Goal: Task Accomplishment & Management: Manage account settings

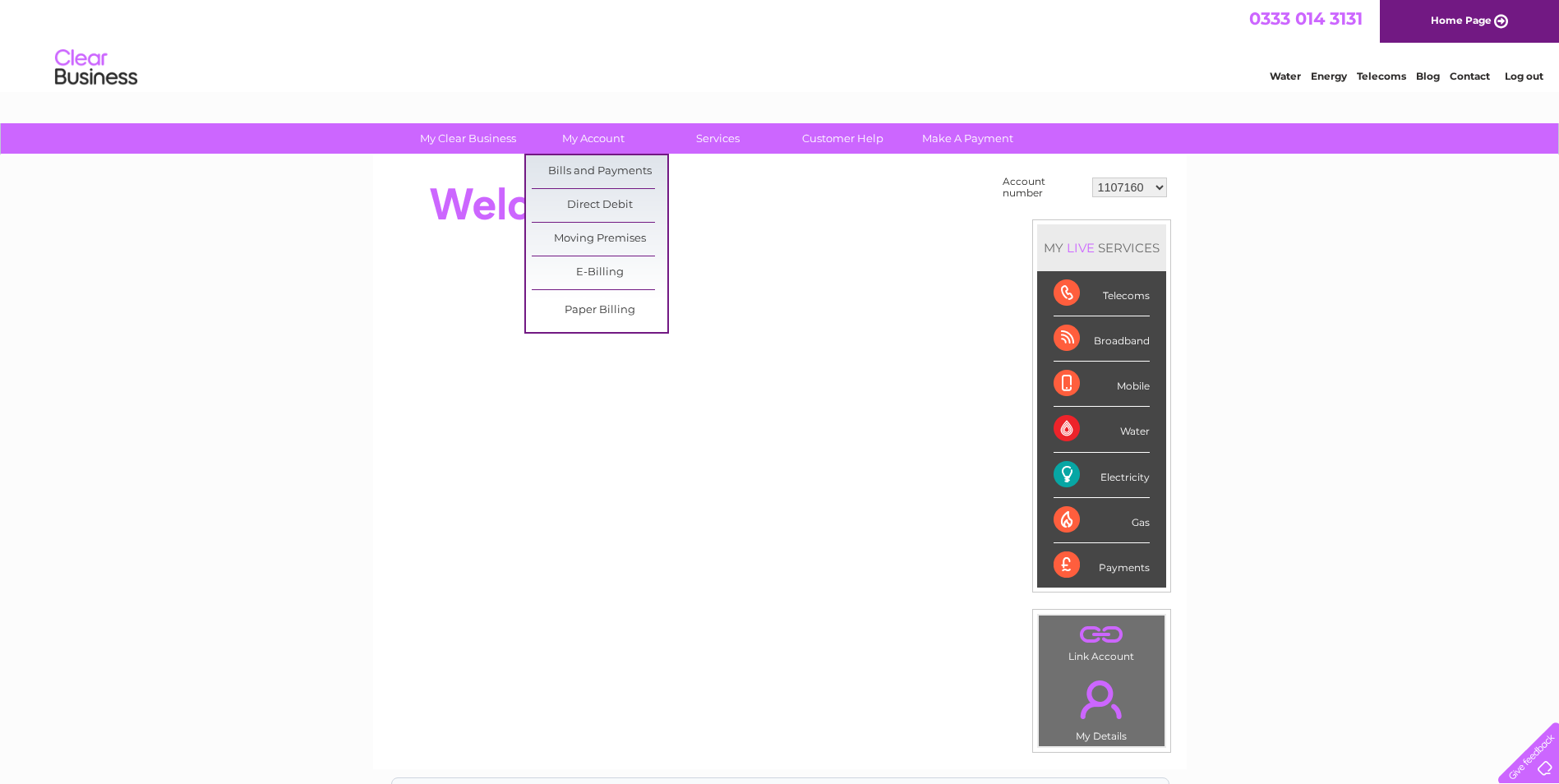
click at [610, 132] on link "My Account" at bounding box center [593, 139] width 136 height 30
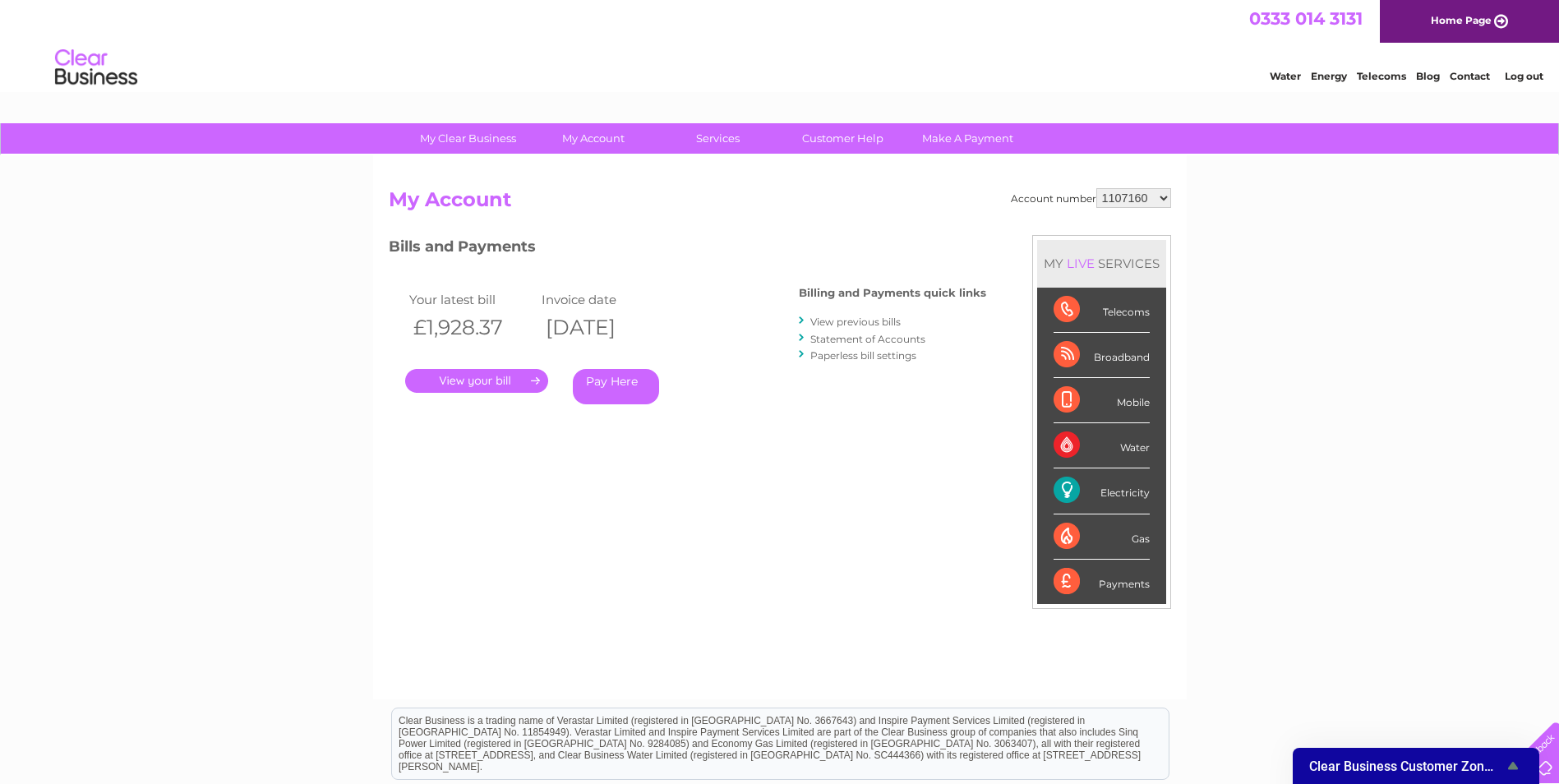
click at [1517, 763] on icon "Show survey - Clear Business Customer Zone Survey" at bounding box center [1513, 766] width 20 height 20
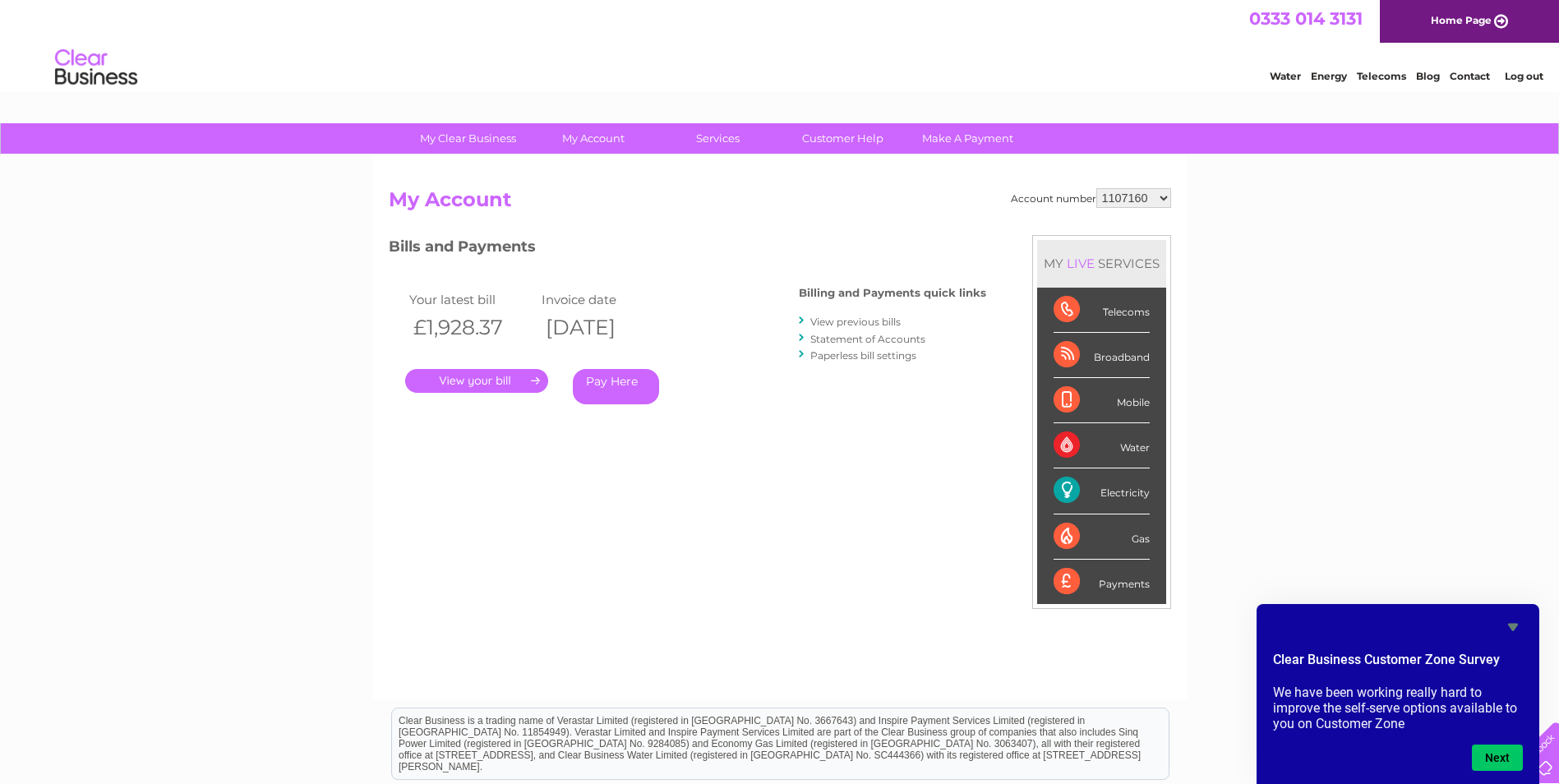
click at [1513, 629] on icon "Hide survey" at bounding box center [1513, 627] width 10 height 8
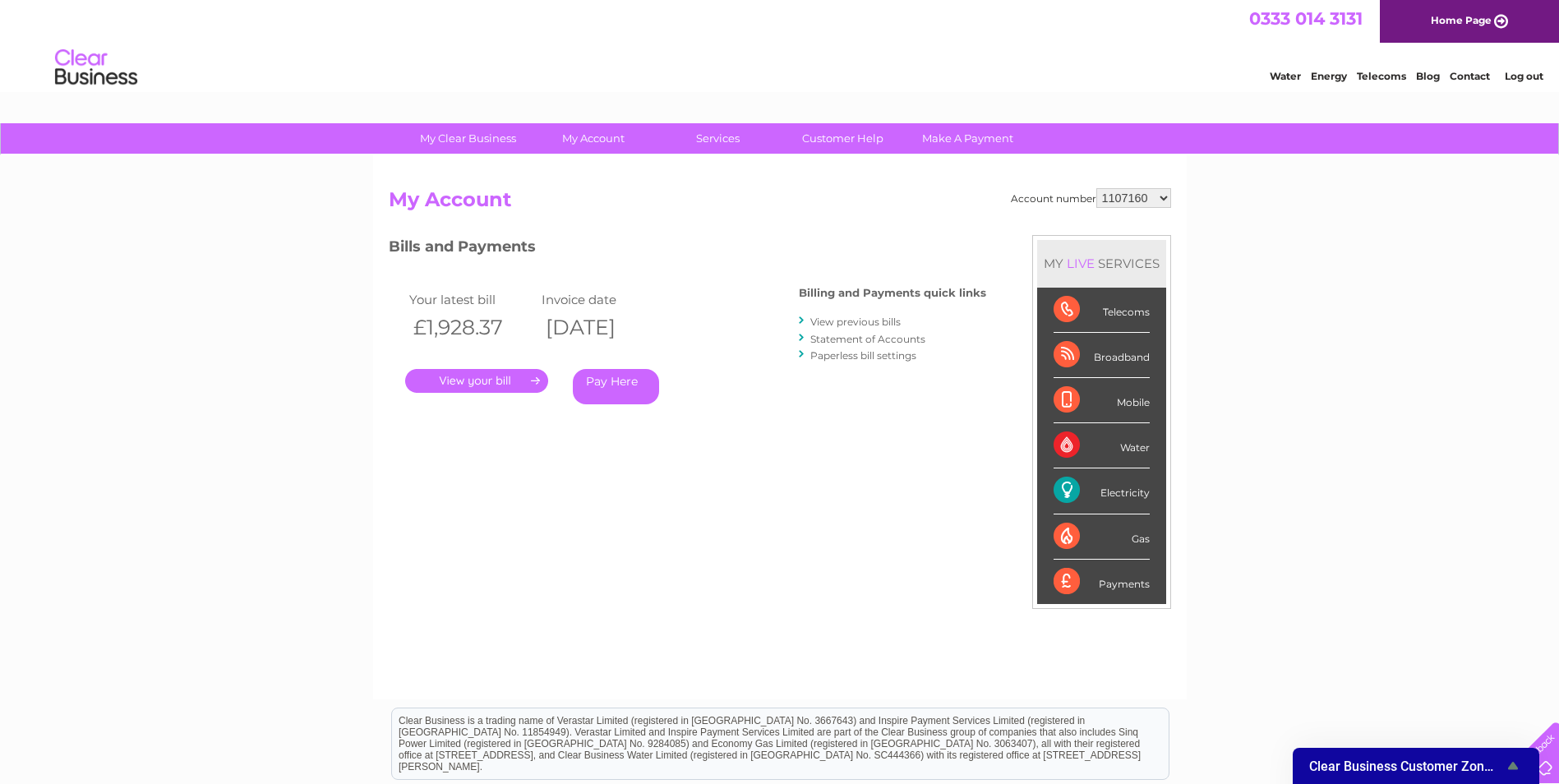
click at [1508, 768] on icon "Show survey - Clear Business Customer Zone Survey" at bounding box center [1513, 766] width 20 height 20
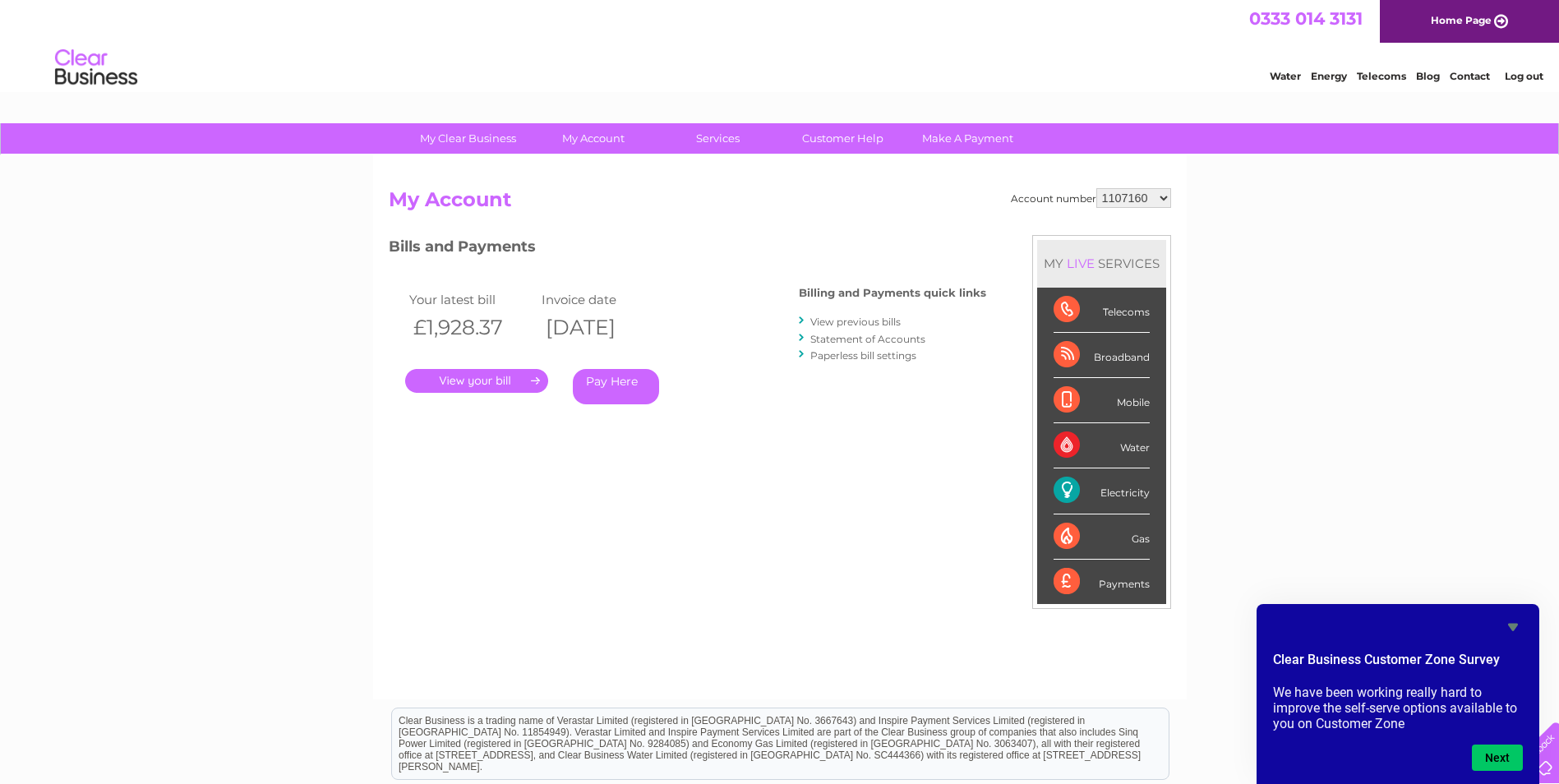
click at [1510, 625] on icon "Hide survey" at bounding box center [1513, 627] width 10 height 8
